Goal: Answer question/provide support

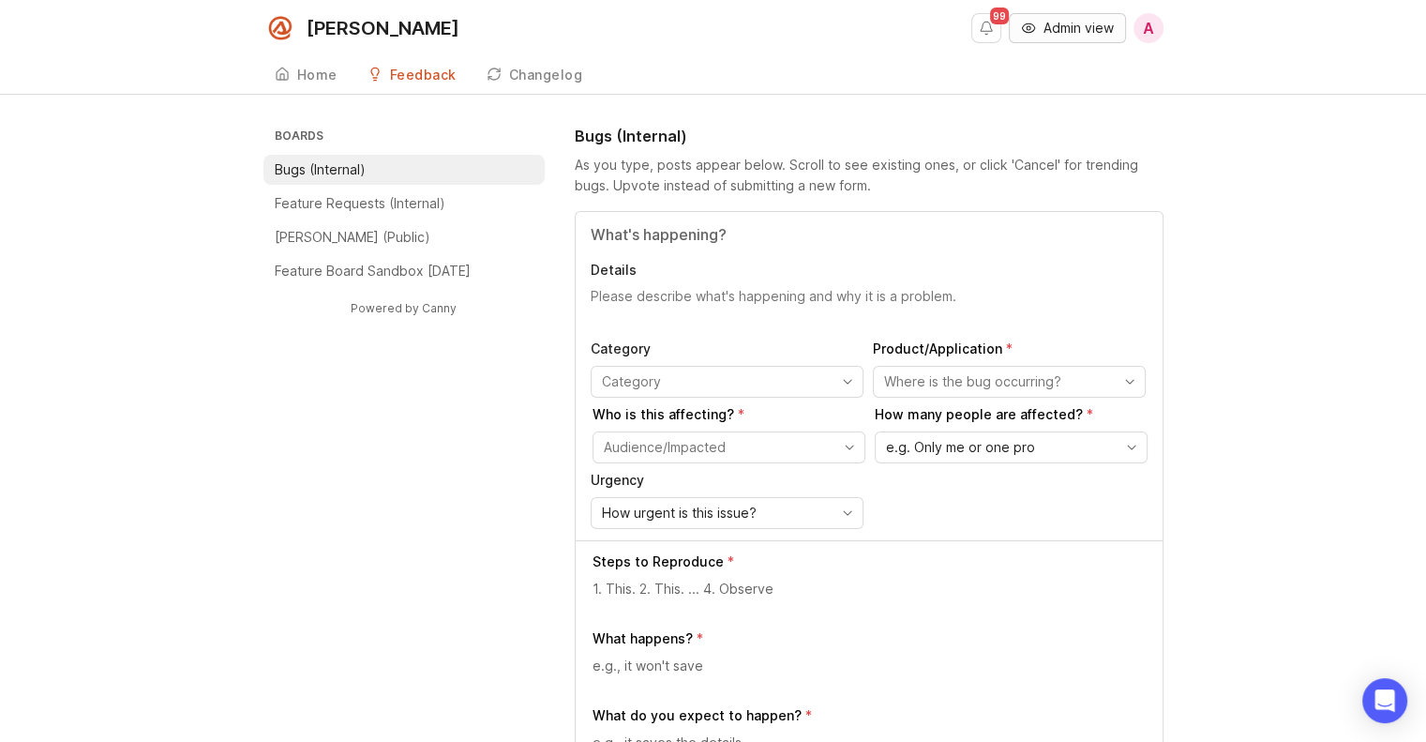
click at [1096, 28] on span "Admin view" at bounding box center [1079, 28] width 70 height 19
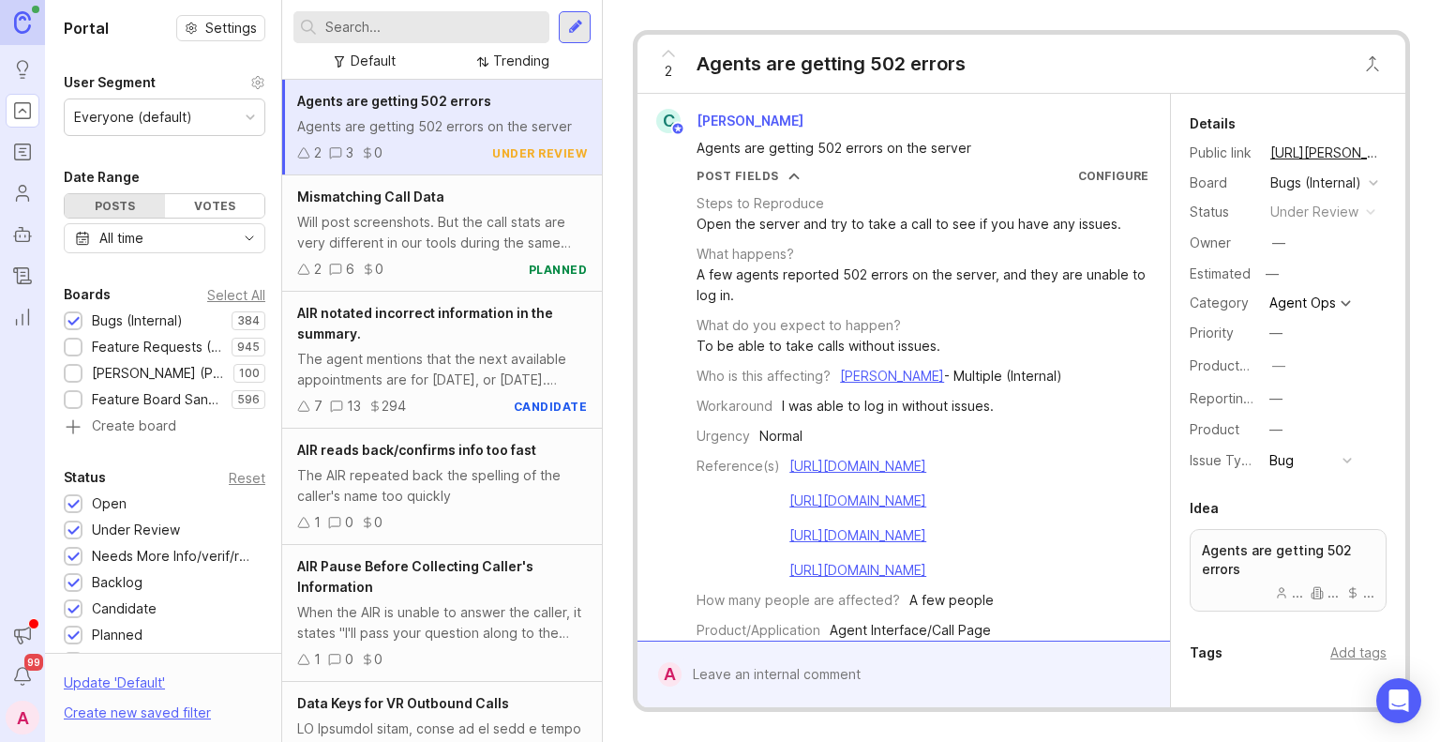
click at [368, 33] on input "text" at bounding box center [433, 27] width 217 height 21
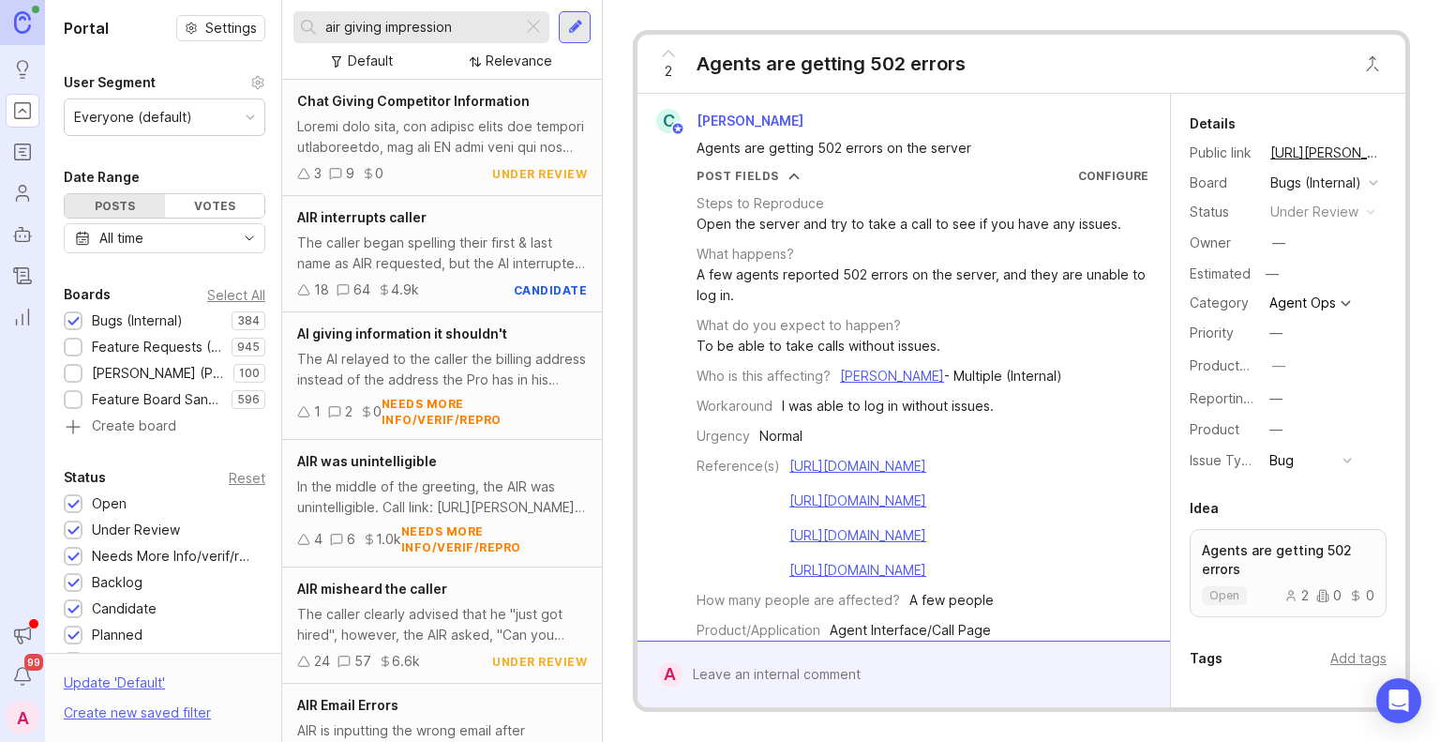
drag, startPoint x: 464, startPoint y: 25, endPoint x: 363, endPoint y: 33, distance: 101.6
click at [363, 33] on input "air giving impression" at bounding box center [419, 27] width 189 height 21
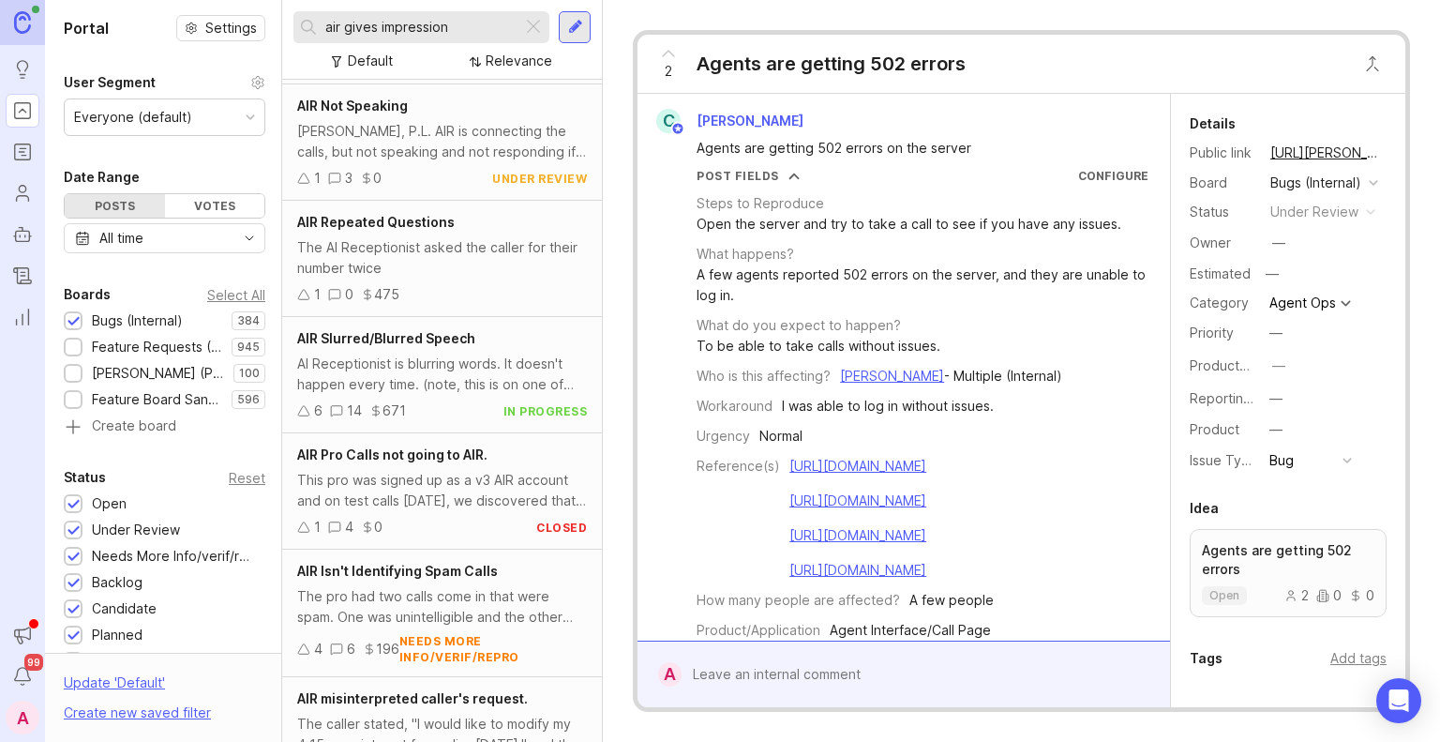
scroll to position [882, 0]
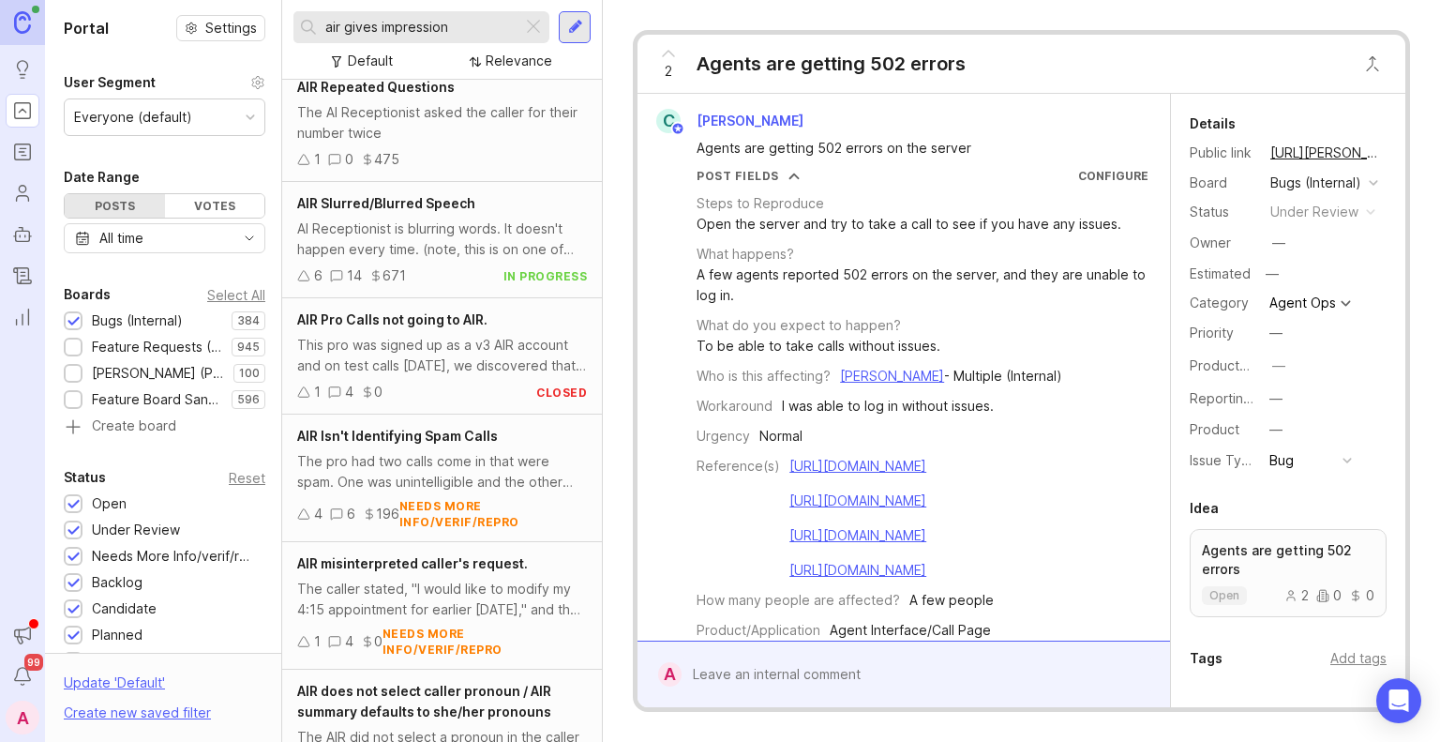
type input "air gives impression"
drag, startPoint x: 1411, startPoint y: 24, endPoint x: 1319, endPoint y: 42, distance: 94.5
click at [1411, 24] on div "2 Agents are getting 502 errors C [PERSON_NAME] Agents are getting 502 errors o…" at bounding box center [1021, 371] width 837 height 742
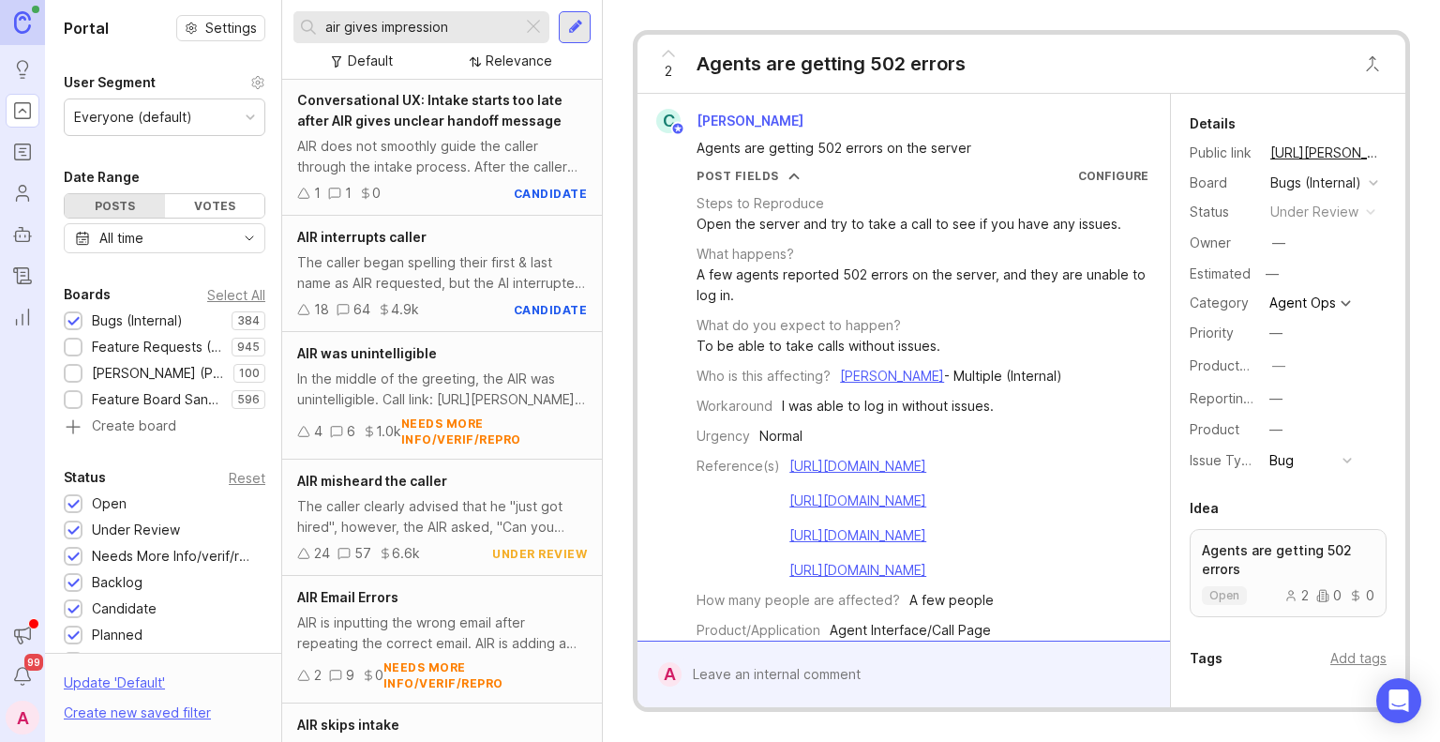
scroll to position [0, 0]
